Goal: Task Accomplishment & Management: Use online tool/utility

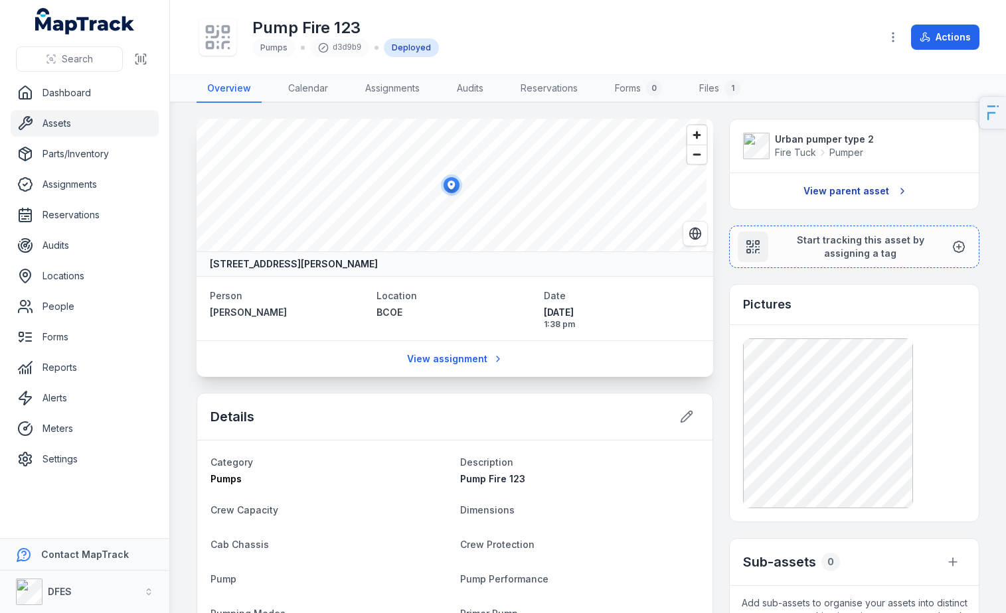
click at [855, 187] on link "View parent asset" at bounding box center [854, 191] width 119 height 25
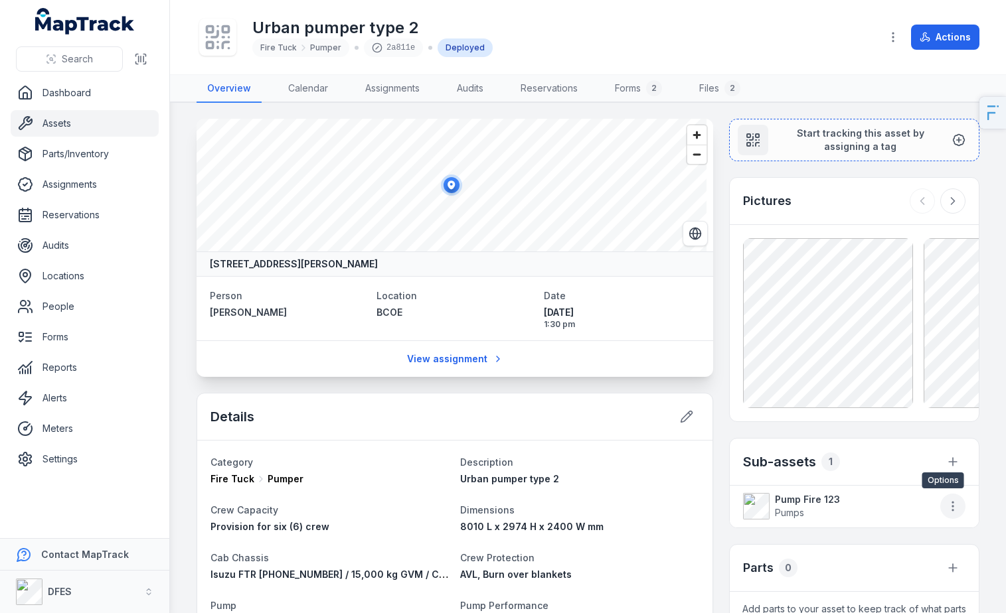
click at [947, 510] on icon "button" at bounding box center [952, 506] width 13 height 13
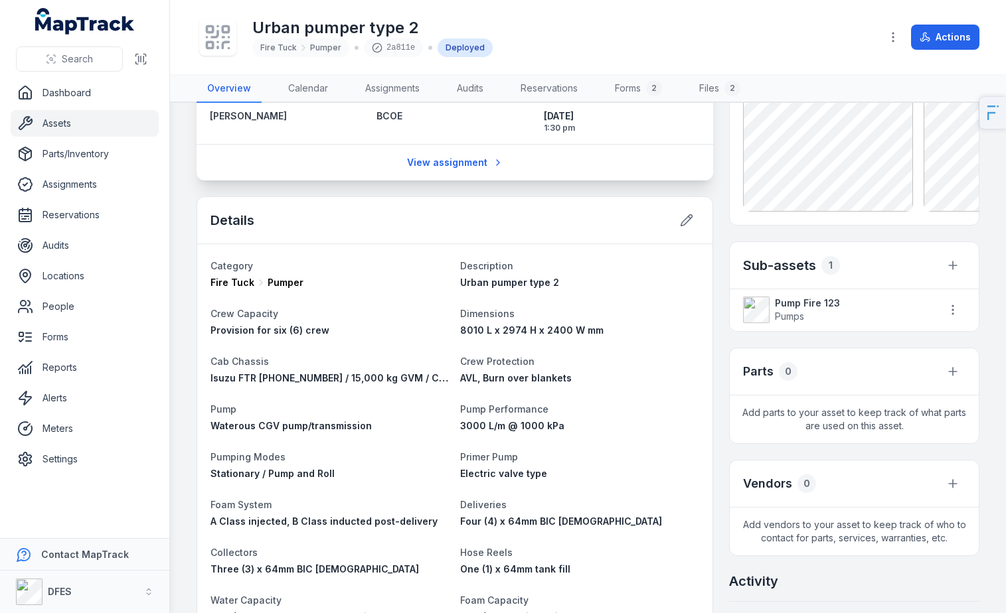
scroll to position [228, 0]
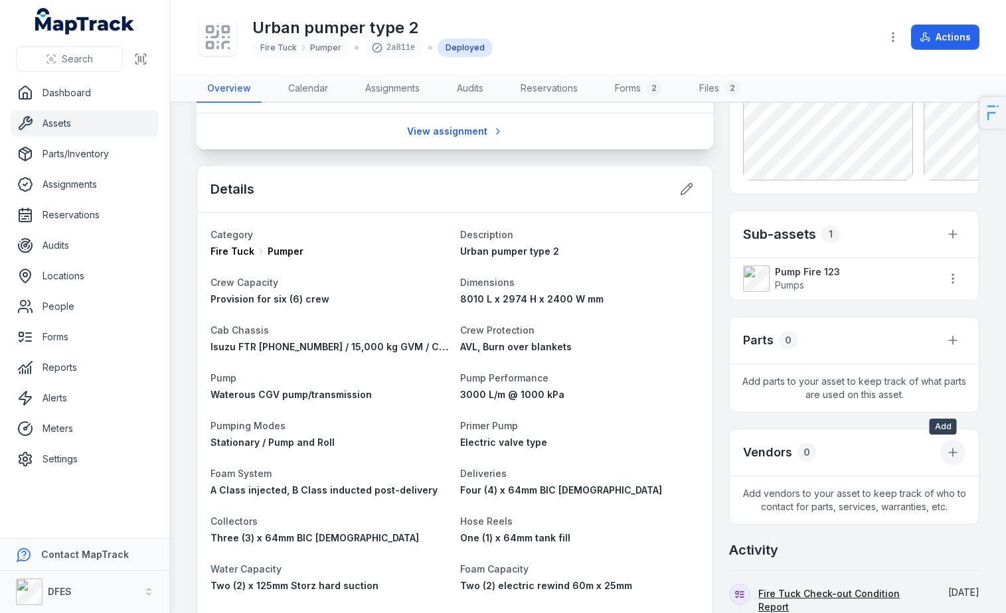
click at [946, 457] on icon at bounding box center [952, 452] width 13 height 13
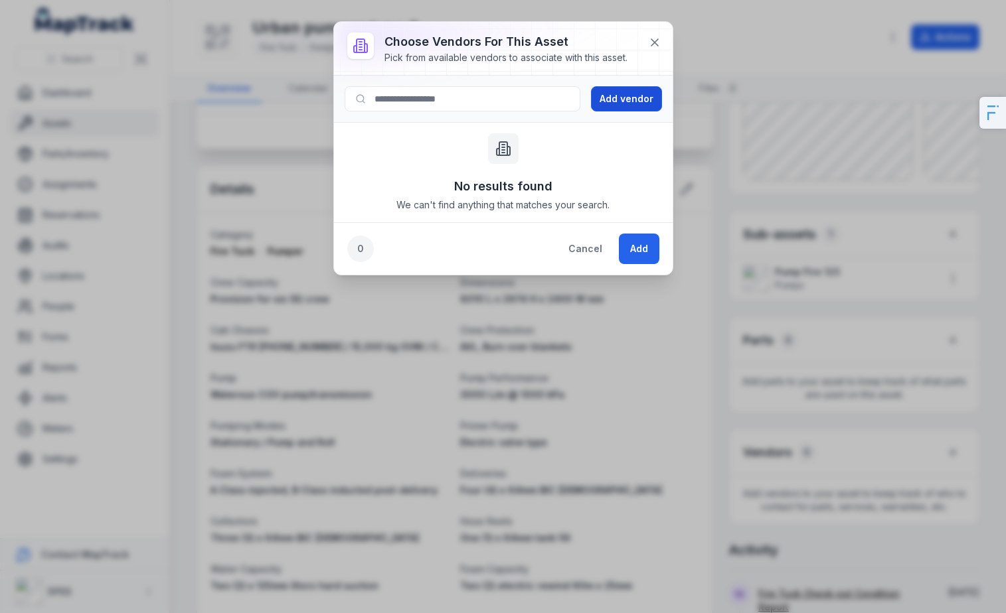
click at [617, 102] on button "Add vendor" at bounding box center [626, 98] width 71 height 25
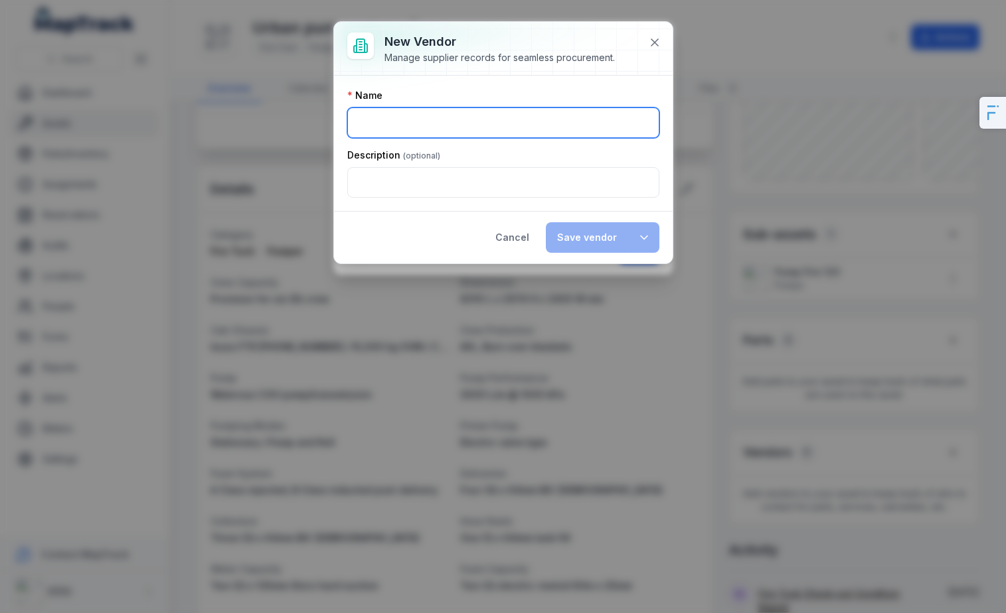
click at [445, 118] on input ":r97:-form-item-label" at bounding box center [503, 123] width 312 height 31
type input "**********"
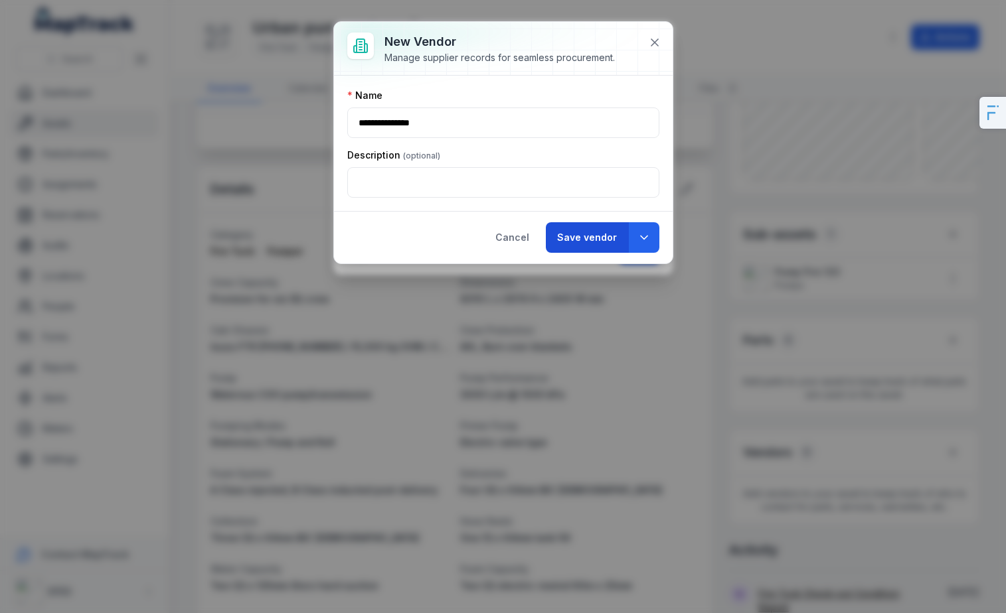
click at [560, 237] on button "Save vendor" at bounding box center [587, 237] width 82 height 31
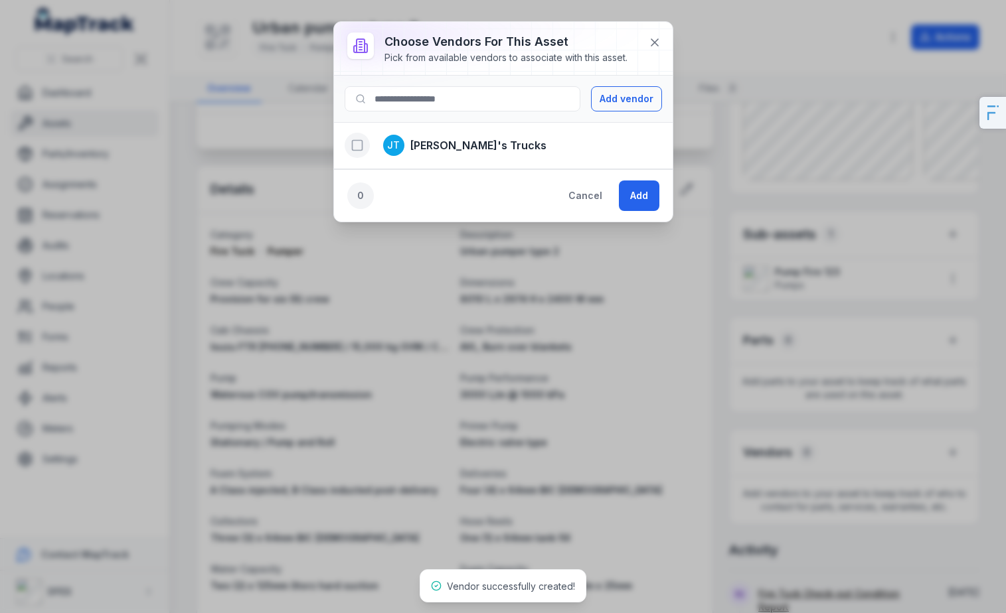
click at [351, 139] on icon "button" at bounding box center [357, 145] width 13 height 13
click at [633, 202] on button "Add" at bounding box center [639, 196] width 40 height 31
